Goal: Register for event/course

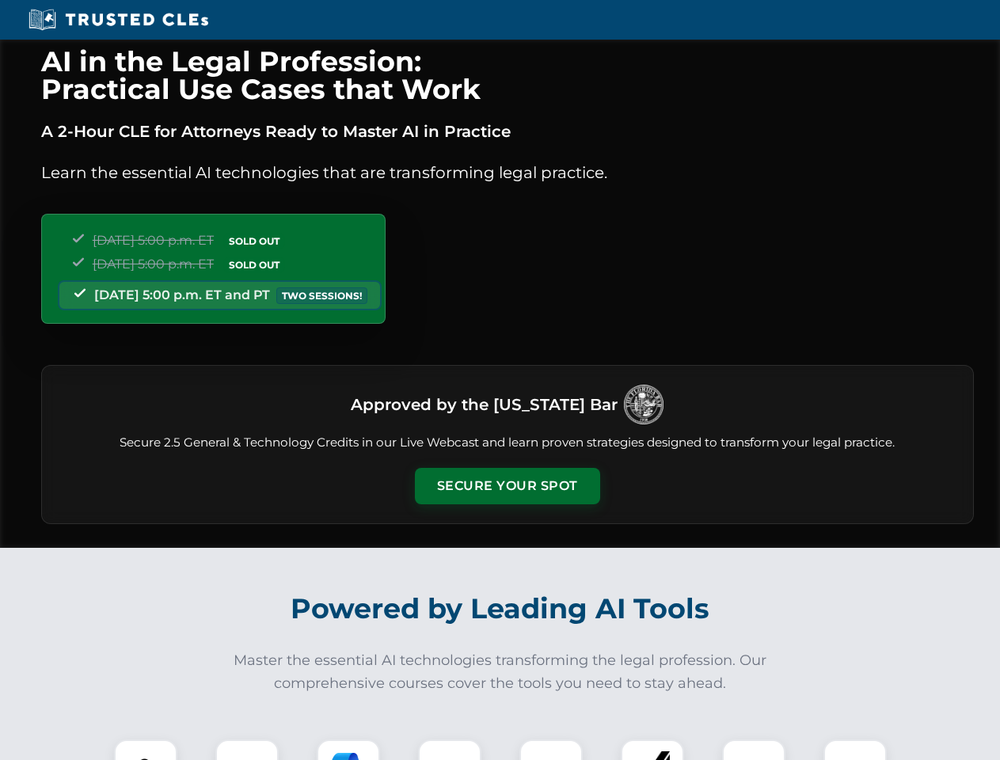
click at [507, 486] on button "Secure Your Spot" at bounding box center [507, 486] width 185 height 36
click at [146, 750] on img at bounding box center [146, 771] width 46 height 46
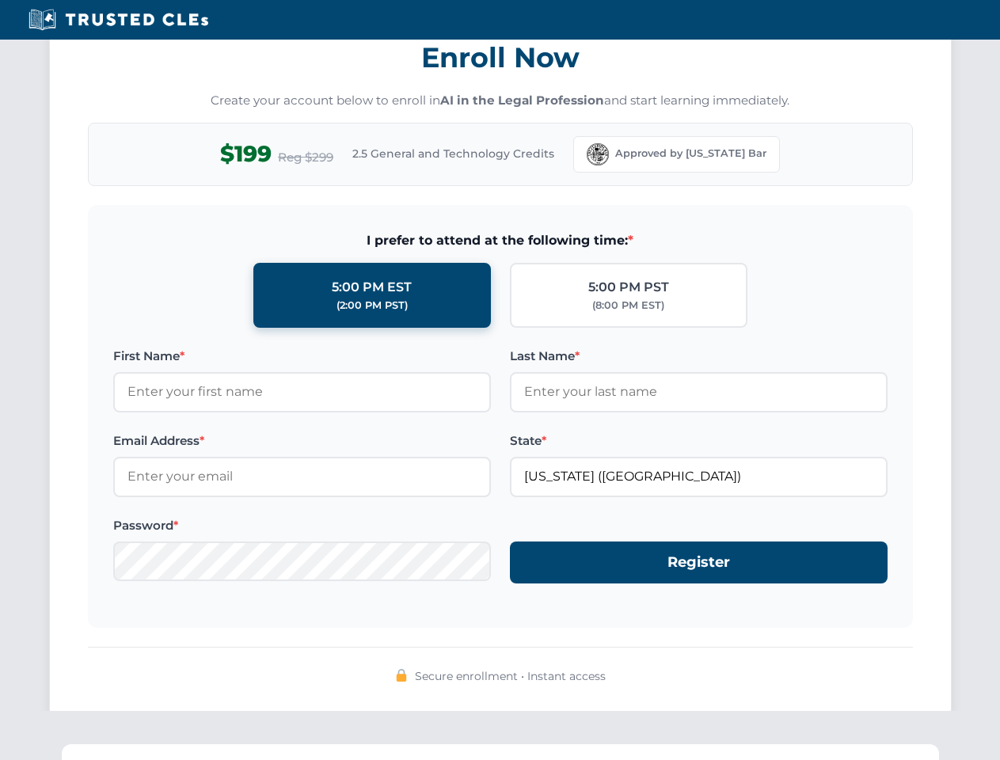
scroll to position [1554, 0]
